Goal: Learn about a topic

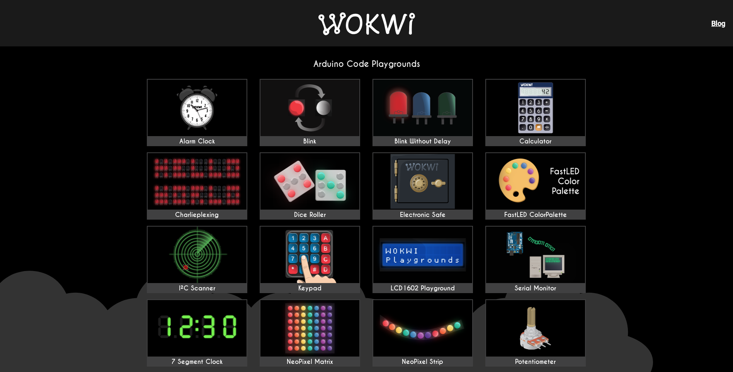
drag, startPoint x: 71, startPoint y: 283, endPoint x: 76, endPoint y: 259, distance: 24.3
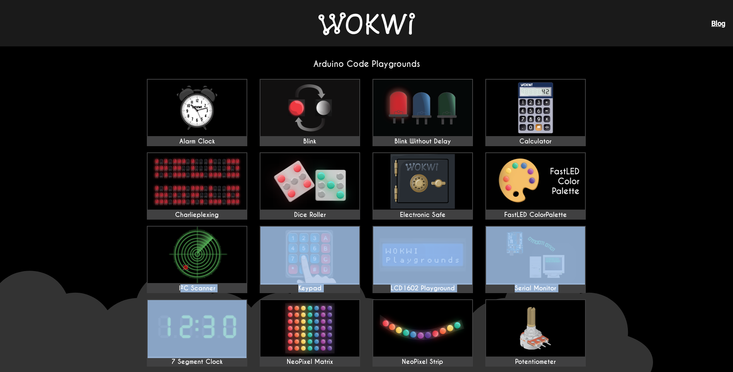
drag, startPoint x: 253, startPoint y: 322, endPoint x: 89, endPoint y: 289, distance: 167.4
click at [414, 117] on img at bounding box center [422, 108] width 99 height 56
